Goal: Task Accomplishment & Management: Use online tool/utility

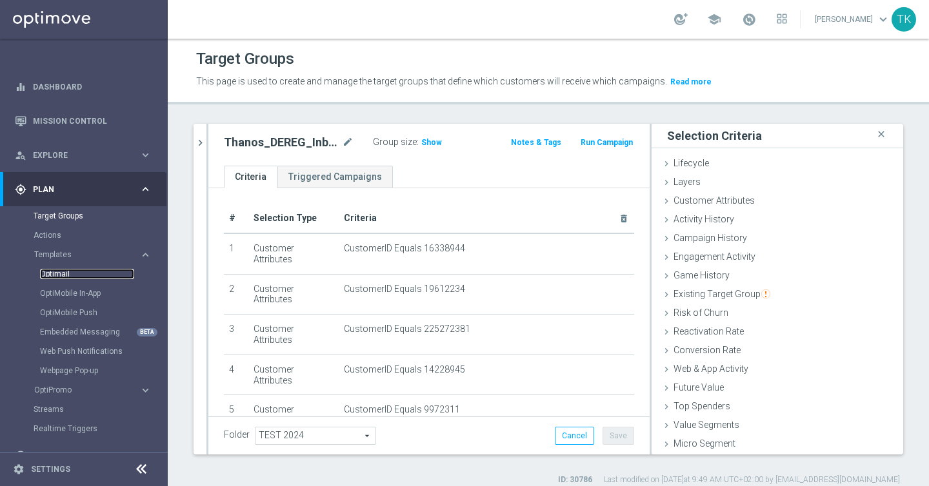
click at [59, 271] on link "Optimail" at bounding box center [87, 274] width 94 height 10
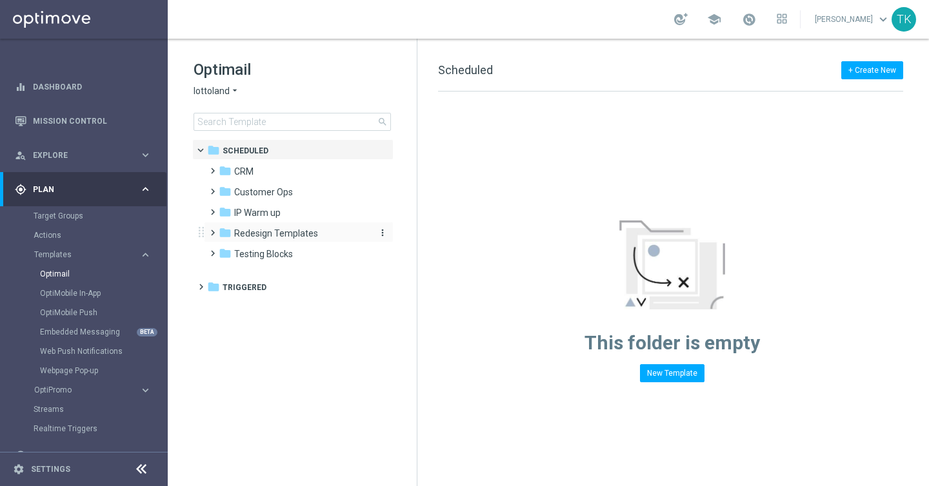
click at [266, 235] on span "Redesign Templates" at bounding box center [276, 234] width 84 height 12
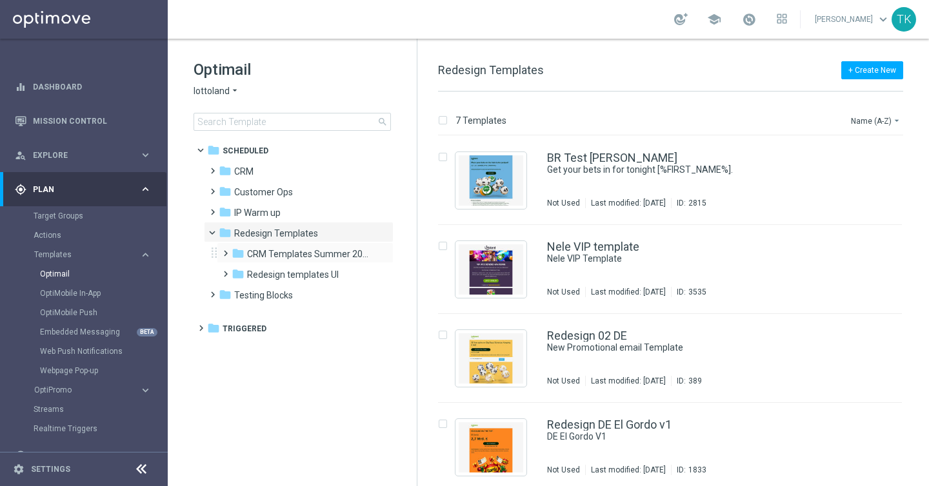
click at [225, 250] on span at bounding box center [223, 247] width 6 height 5
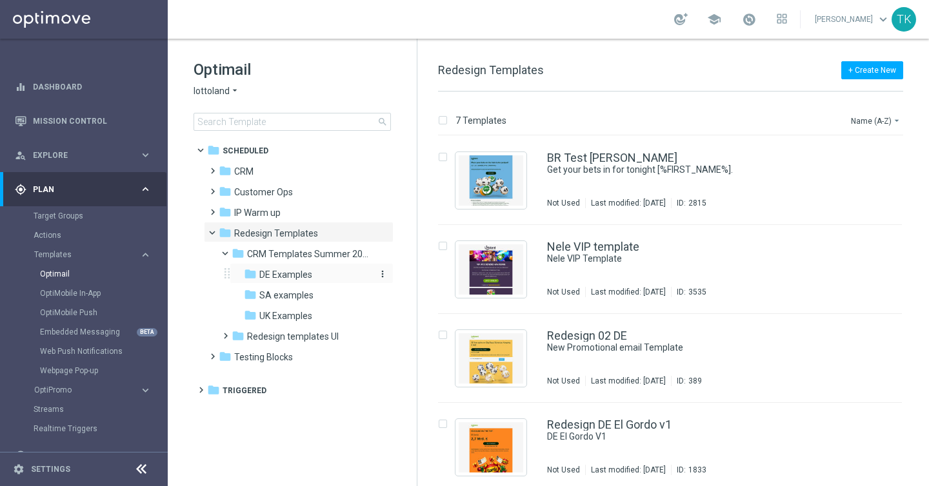
click at [261, 282] on div "folder DE Examples" at bounding box center [307, 275] width 127 height 15
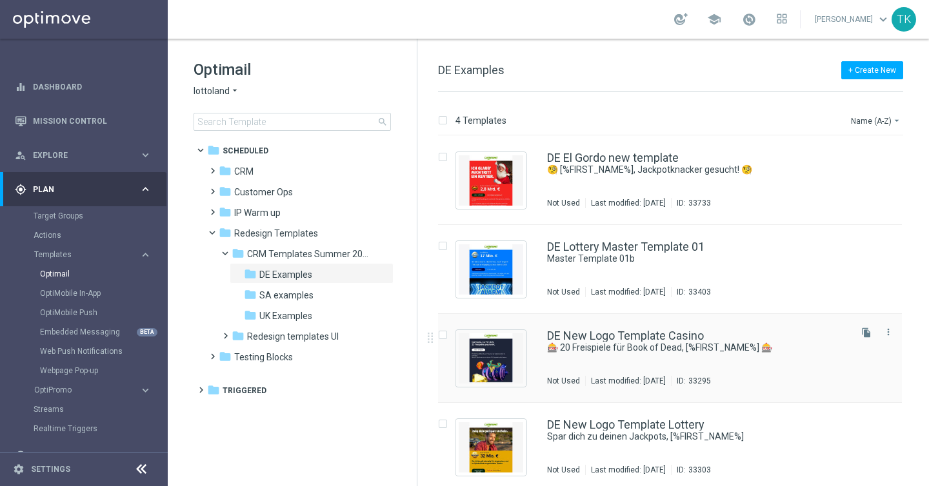
scroll to position [6, 0]
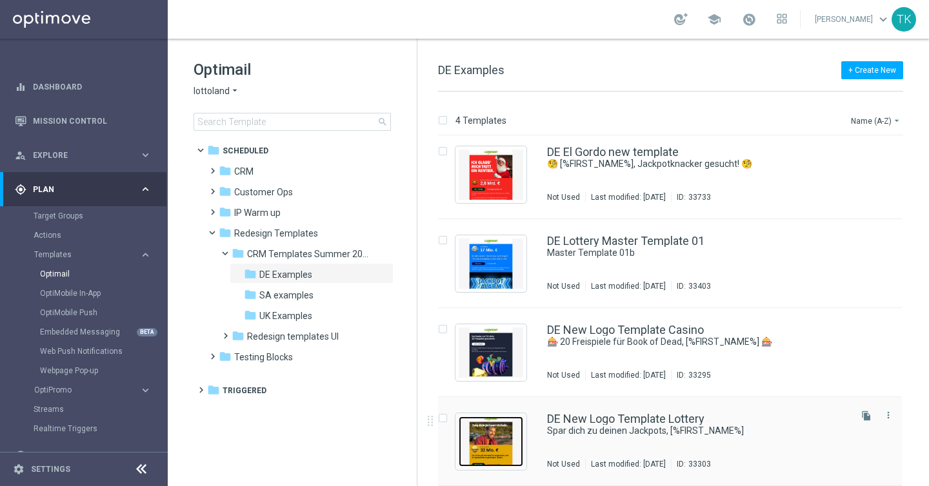
click at [502, 442] on img "Press SPACE to select this row." at bounding box center [491, 442] width 65 height 50
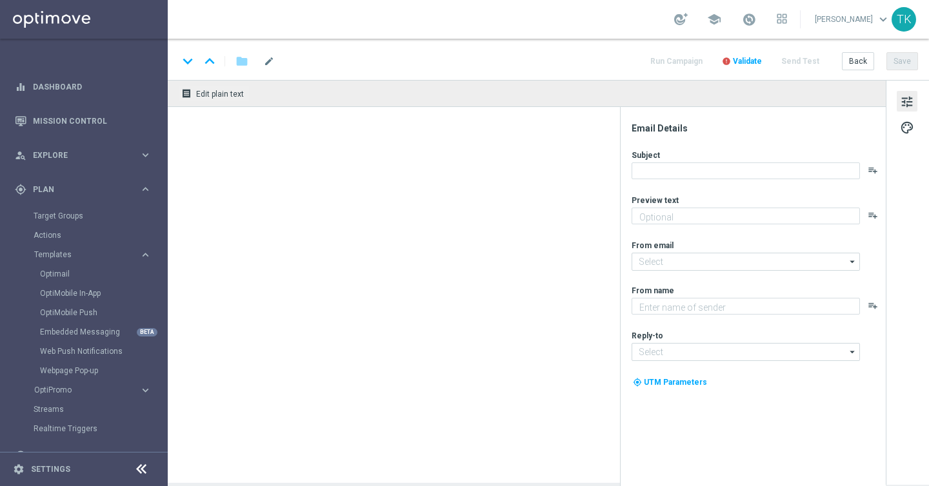
type textarea "GRATIS LOTTO zum EuroJackpot."
type input "[EMAIL_ADDRESS][DOMAIN_NAME]"
type textarea "Lottoland"
type input "[EMAIL_ADDRESS][DOMAIN_NAME]"
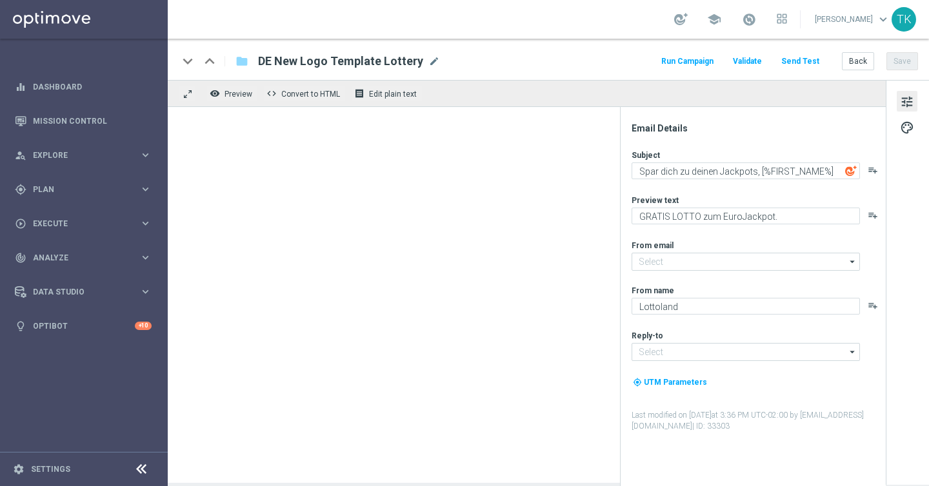
type input "[EMAIL_ADDRESS][DOMAIN_NAME]"
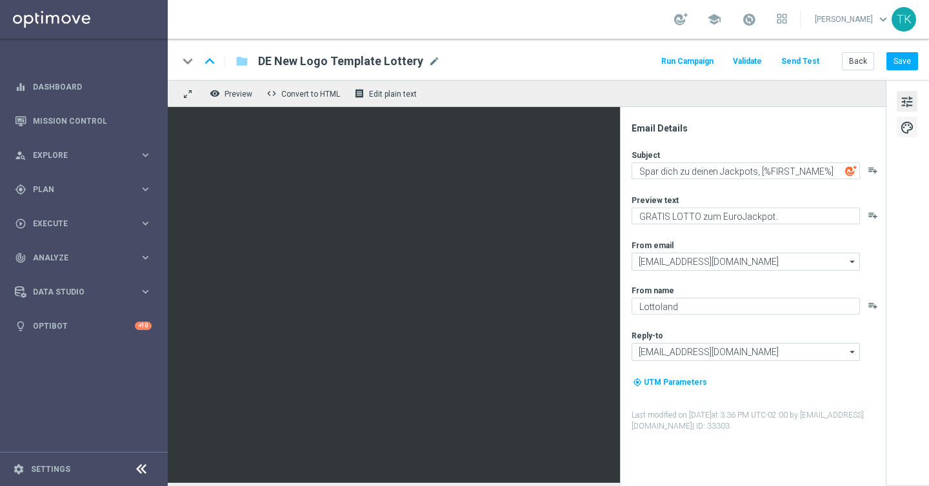
click at [906, 125] on span "palette" at bounding box center [907, 127] width 14 height 17
